Goal: Information Seeking & Learning: Learn about a topic

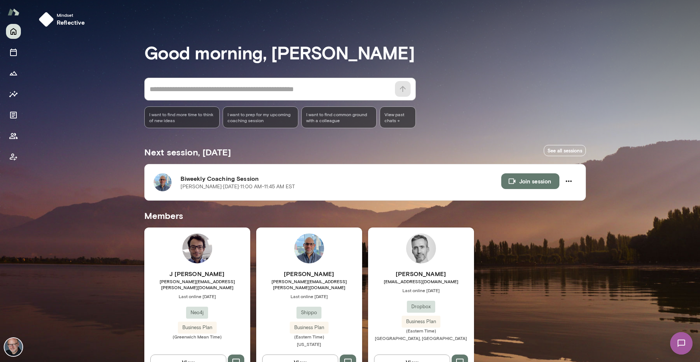
scroll to position [17, 0]
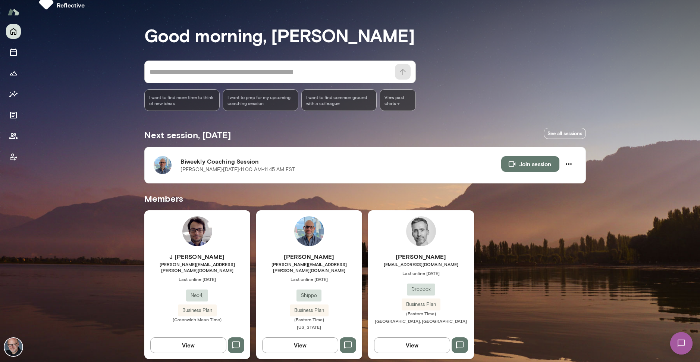
click at [332, 254] on h6 "[PERSON_NAME]" at bounding box center [309, 256] width 106 height 9
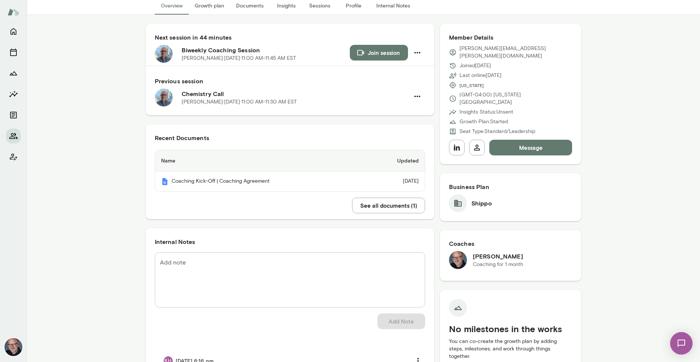
scroll to position [62, 0]
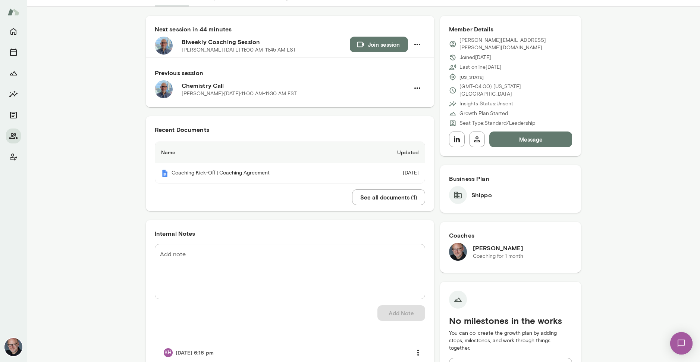
click at [383, 196] on button "See all documents ( 1 )" at bounding box center [388, 197] width 73 height 16
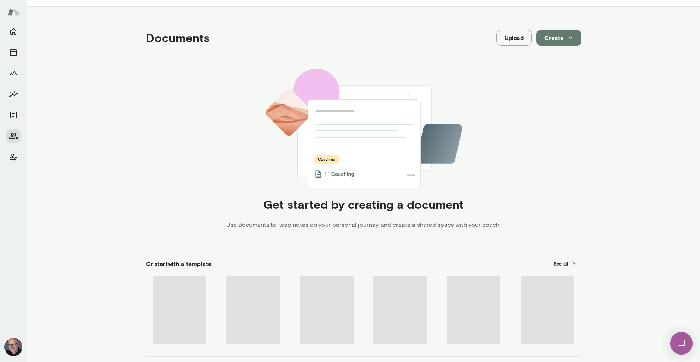
scroll to position [62, 0]
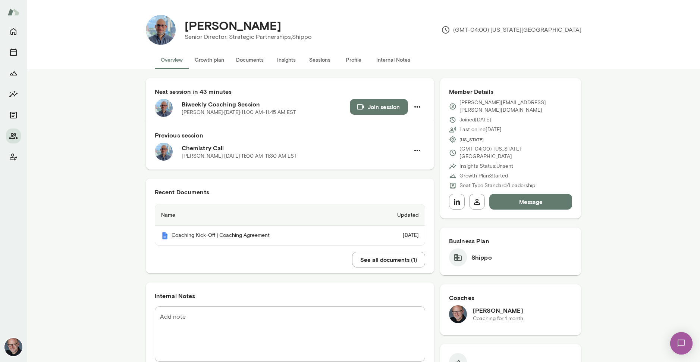
click at [255, 62] on button "Documents" at bounding box center [250, 60] width 40 height 18
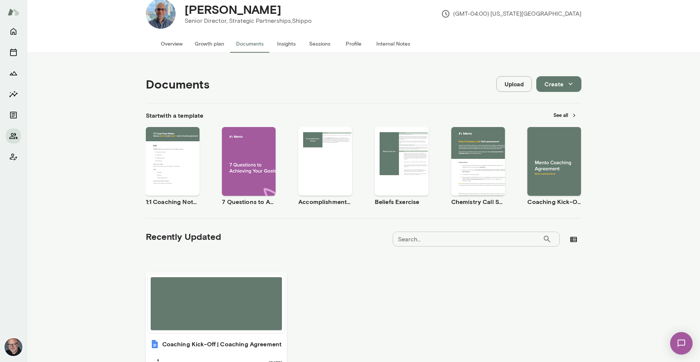
scroll to position [15, 0]
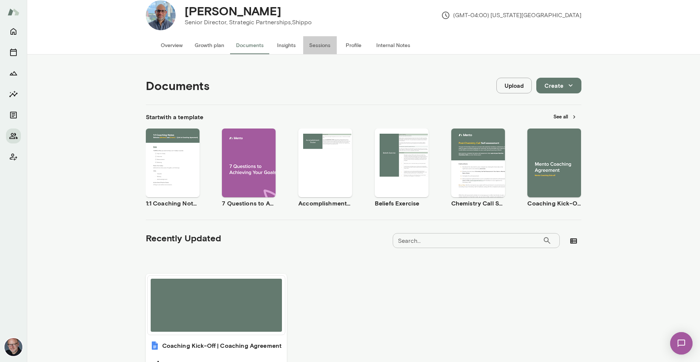
click at [321, 47] on button "Sessions" at bounding box center [320, 45] width 34 height 18
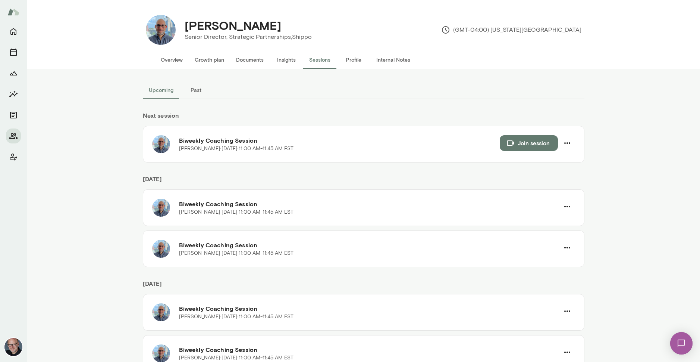
click at [360, 62] on button "Profile" at bounding box center [354, 60] width 34 height 18
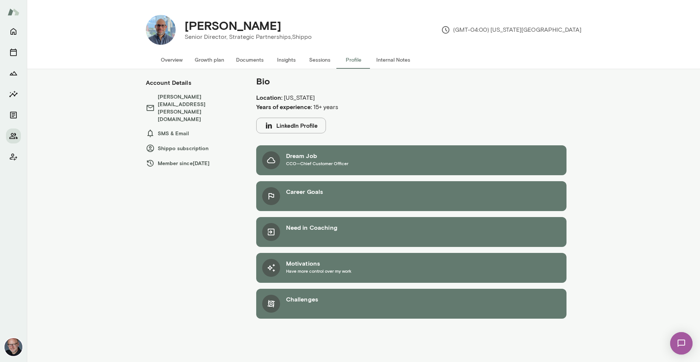
click at [400, 63] on button "Internal Notes" at bounding box center [394, 60] width 46 height 18
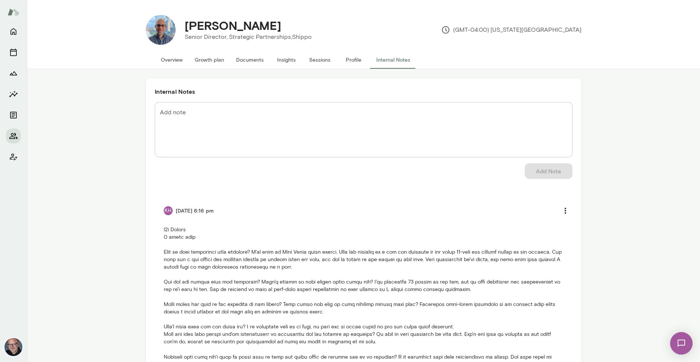
click at [158, 62] on button "Overview" at bounding box center [172, 60] width 34 height 18
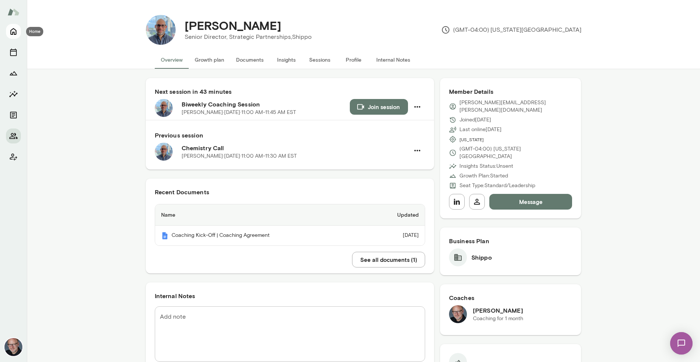
click at [16, 30] on icon "Home" at bounding box center [13, 31] width 9 height 9
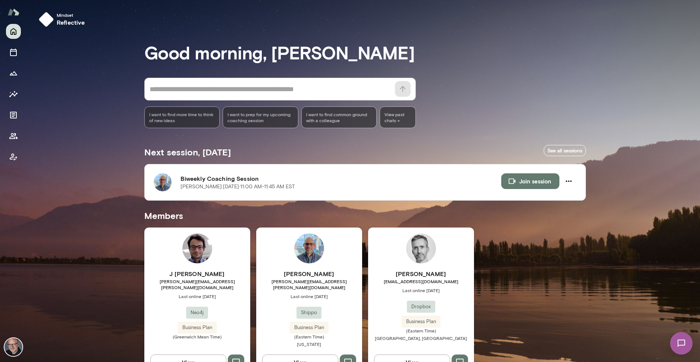
scroll to position [17, 0]
